Goal: Information Seeking & Learning: Understand process/instructions

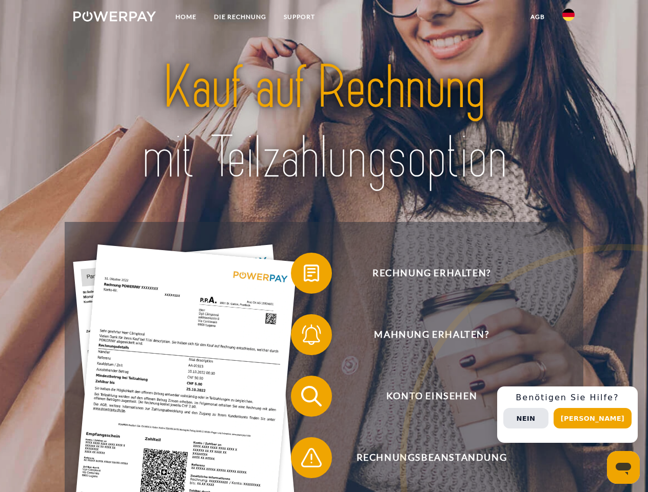
click at [114, 18] on img at bounding box center [114, 16] width 83 height 10
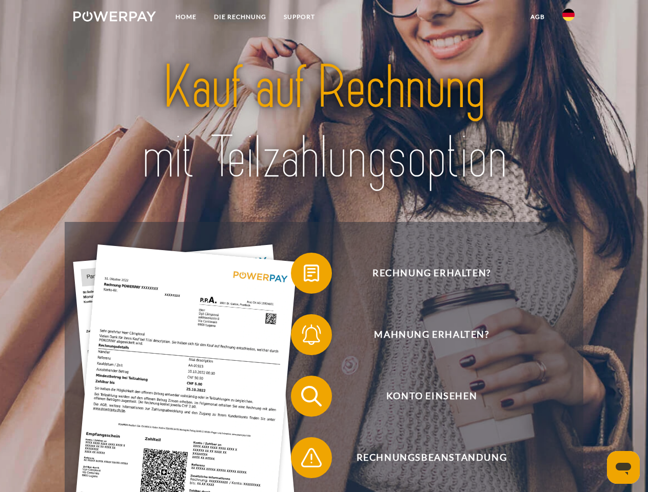
click at [568, 18] on img at bounding box center [568, 15] width 12 height 12
click at [537, 17] on link "agb" at bounding box center [538, 17] width 32 height 18
click at [304, 275] on span at bounding box center [295, 273] width 51 height 51
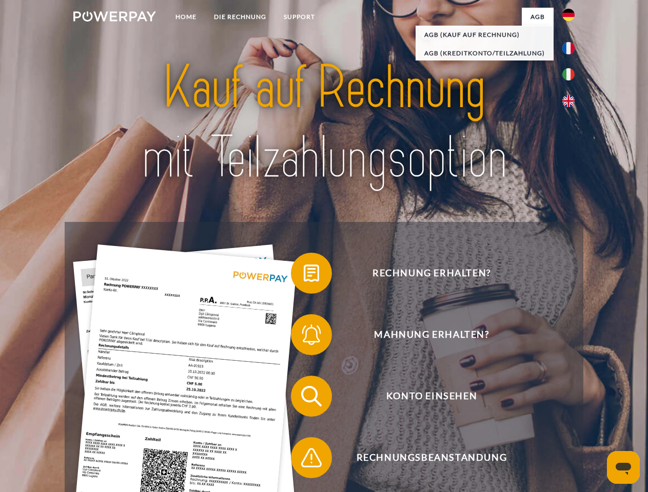
click at [304, 337] on div "Rechnung erhalten? Mahnung erhalten? Konto einsehen" at bounding box center [324, 427] width 518 height 410
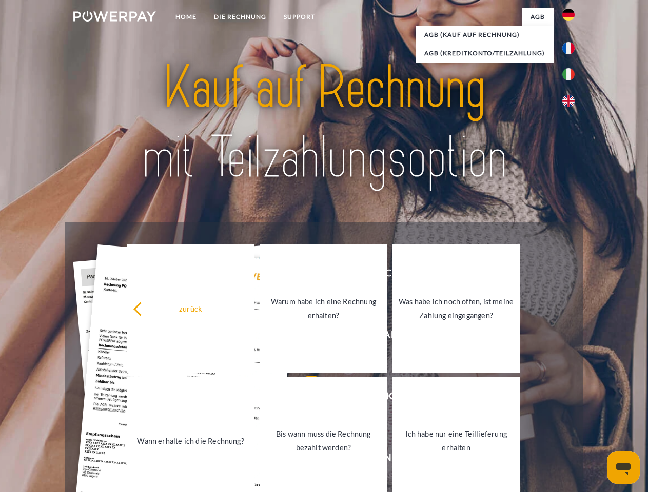
click at [304, 398] on link "Bis wann muss die Rechnung bezahlt werden?" at bounding box center [324, 441] width 128 height 128
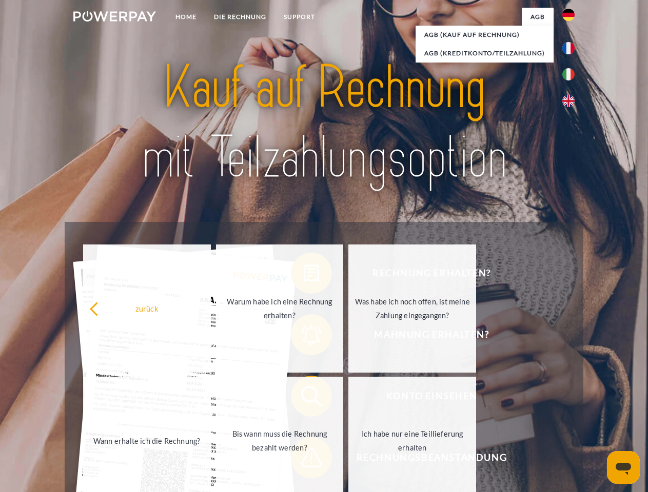
click at [304, 460] on span at bounding box center [295, 457] width 51 height 51
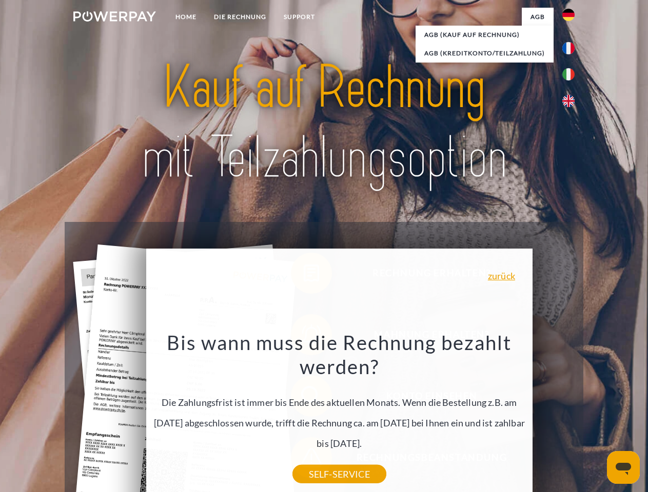
click at [571, 415] on div "Rechnung erhalten? Mahnung erhalten? Konto einsehen" at bounding box center [324, 427] width 518 height 410
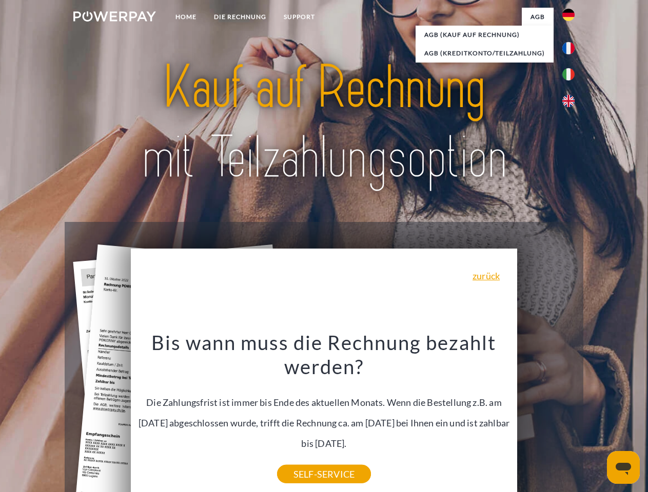
click at [546, 417] on span "Konto einsehen" at bounding box center [431, 396] width 251 height 41
click at [596, 418] on header "Home DIE RECHNUNG SUPPORT" at bounding box center [324, 354] width 648 height 708
